Goal: Check status

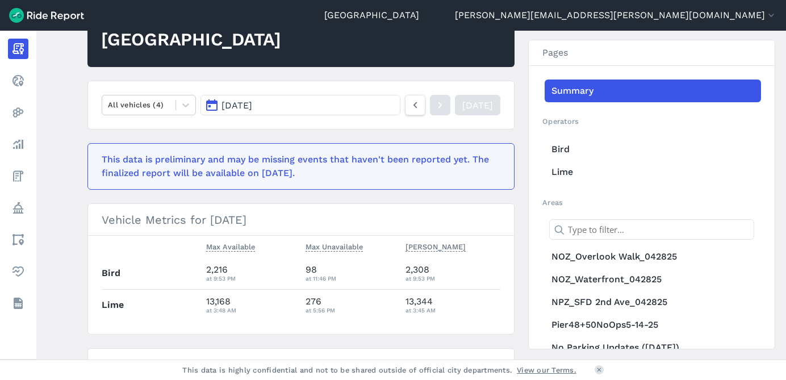
scroll to position [115, 0]
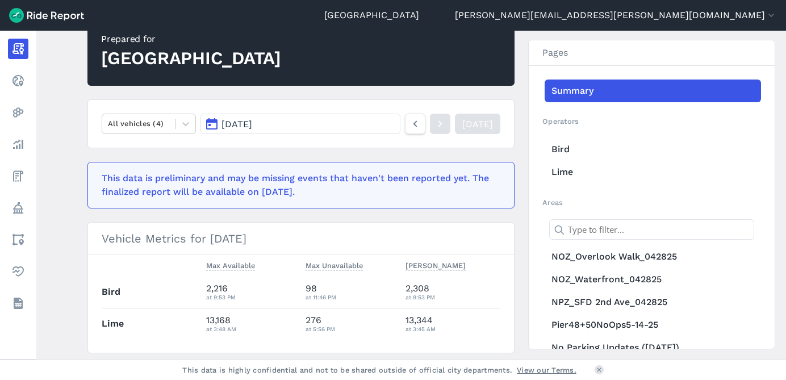
click at [252, 128] on span "[DATE]" at bounding box center [237, 124] width 31 height 11
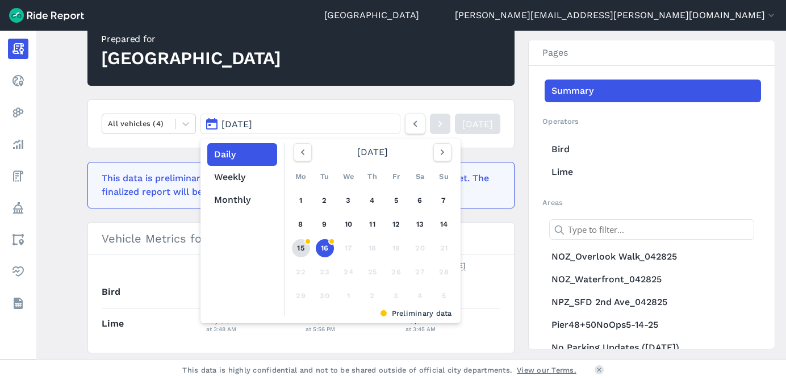
click at [294, 248] on link "15" at bounding box center [301, 248] width 18 height 18
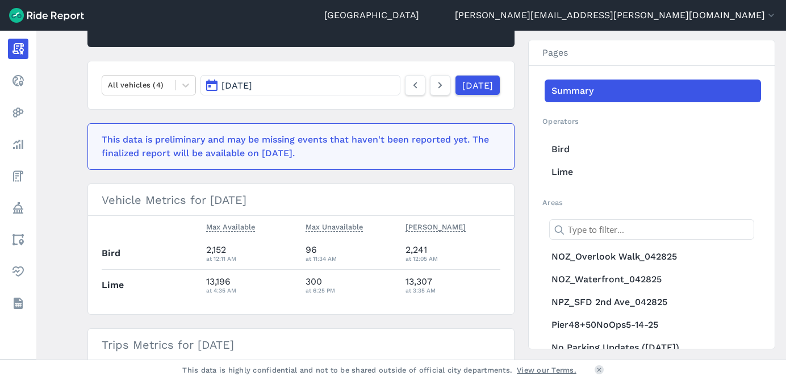
scroll to position [148, 0]
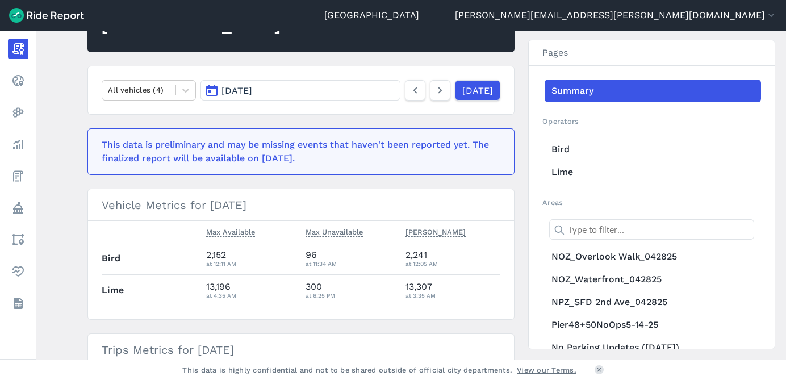
click at [252, 91] on span "Sep 15, 2025" at bounding box center [237, 90] width 31 height 11
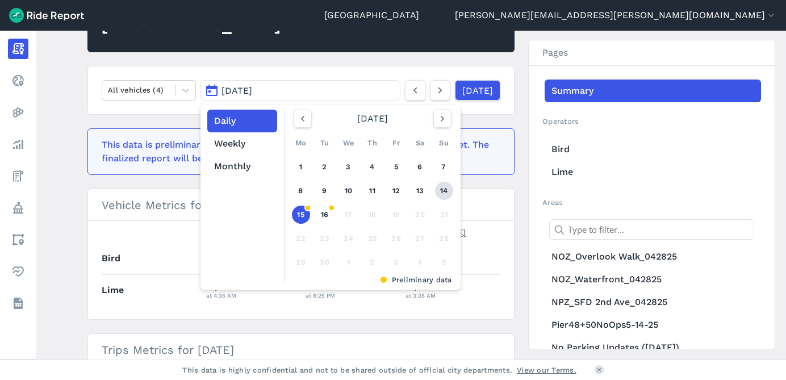
click at [441, 193] on link "14" at bounding box center [444, 191] width 18 height 18
